Goal: Information Seeking & Learning: Check status

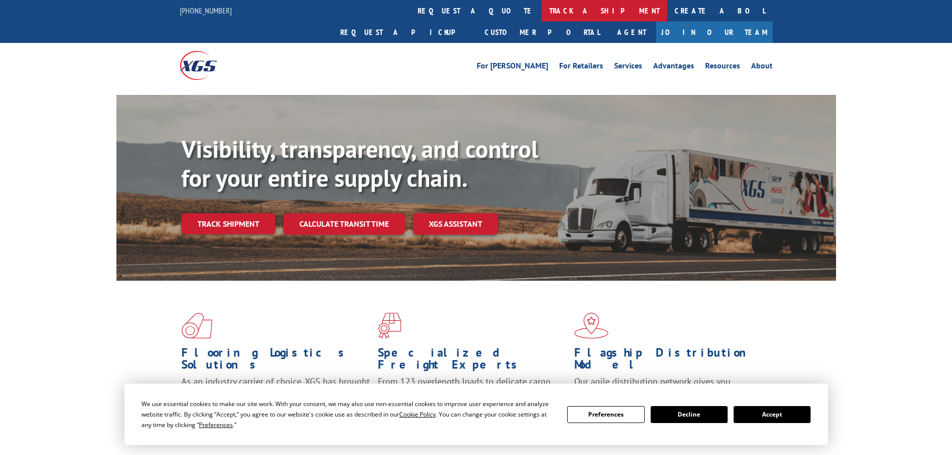
click at [542, 3] on link "track a shipment" at bounding box center [604, 10] width 125 height 21
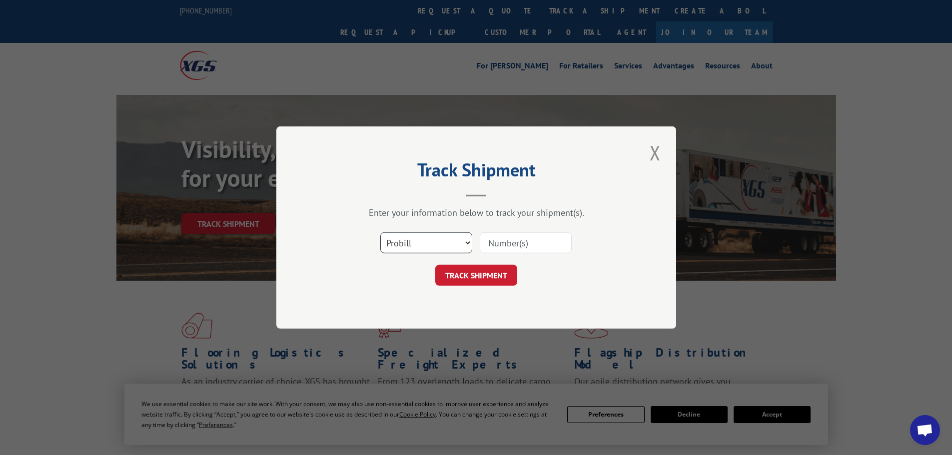
click at [450, 236] on select "Select category... Probill BOL PO" at bounding box center [426, 242] width 92 height 21
click at [380, 232] on select "Select category... Probill BOL PO" at bounding box center [426, 242] width 92 height 21
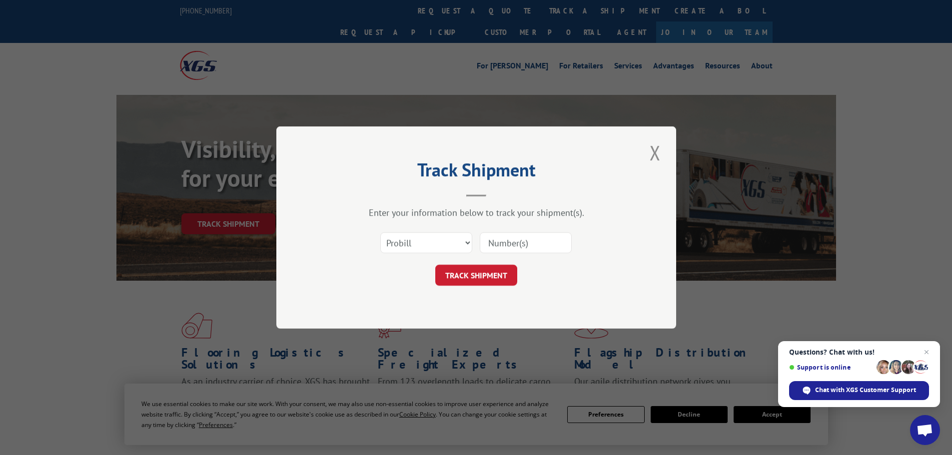
click at [497, 249] on input at bounding box center [526, 242] width 92 height 21
paste input "4896497"
type input "4896497"
click at [475, 271] on button "TRACK SHIPMENT" at bounding box center [476, 275] width 82 height 21
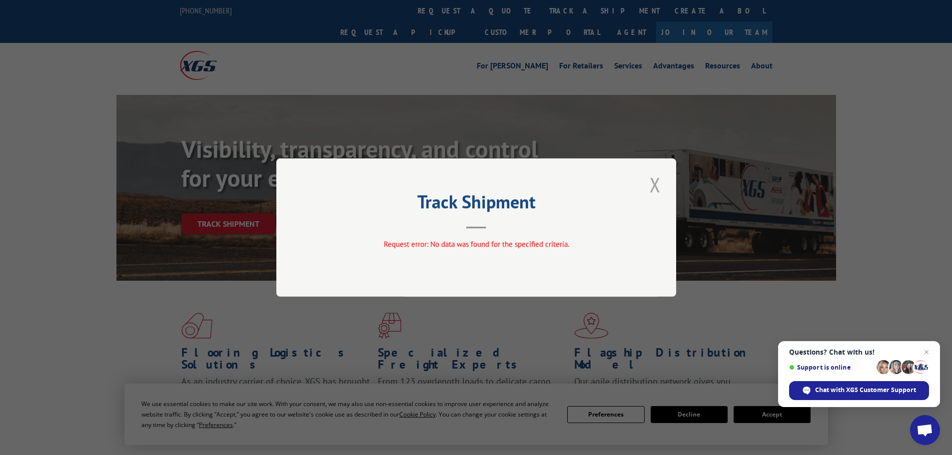
click at [650, 181] on button "Close modal" at bounding box center [655, 184] width 17 height 27
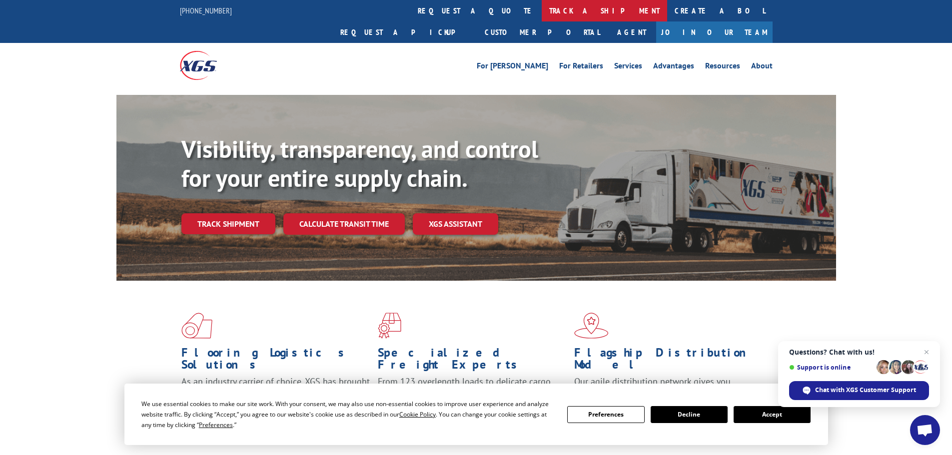
click at [542, 9] on link "track a shipment" at bounding box center [604, 10] width 125 height 21
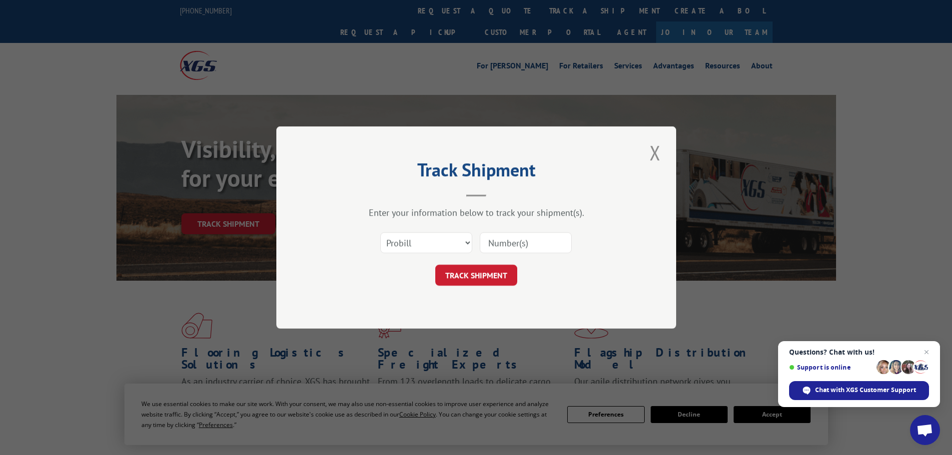
click at [507, 238] on input at bounding box center [526, 242] width 92 height 21
paste input "0118266628"
type input "0118266628"
click at [469, 273] on button "TRACK SHIPMENT" at bounding box center [476, 275] width 82 height 21
